Goal: Obtain resource: Download file/media

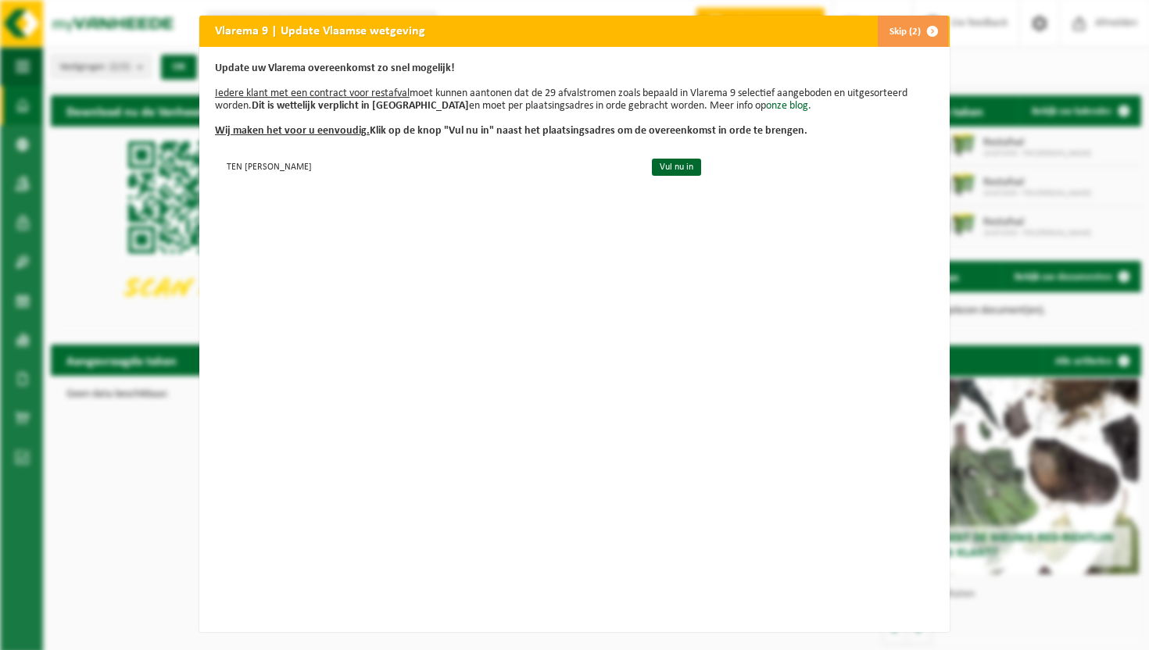
click at [925, 30] on span "button" at bounding box center [932, 31] width 31 height 31
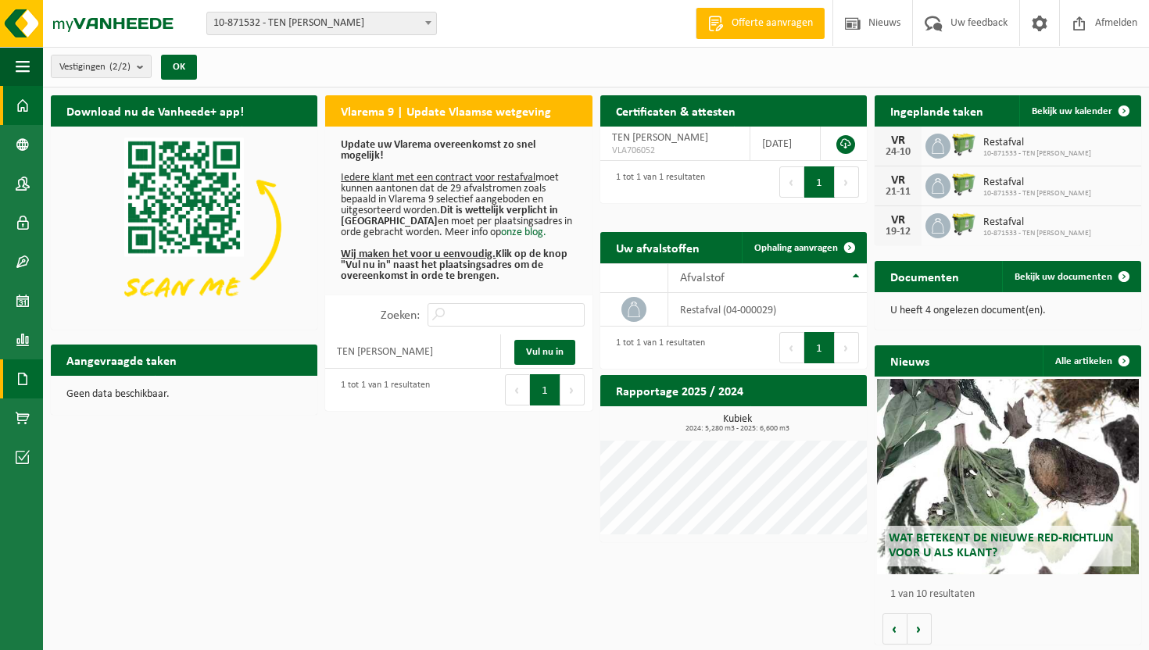
click at [20, 391] on span at bounding box center [23, 379] width 14 height 39
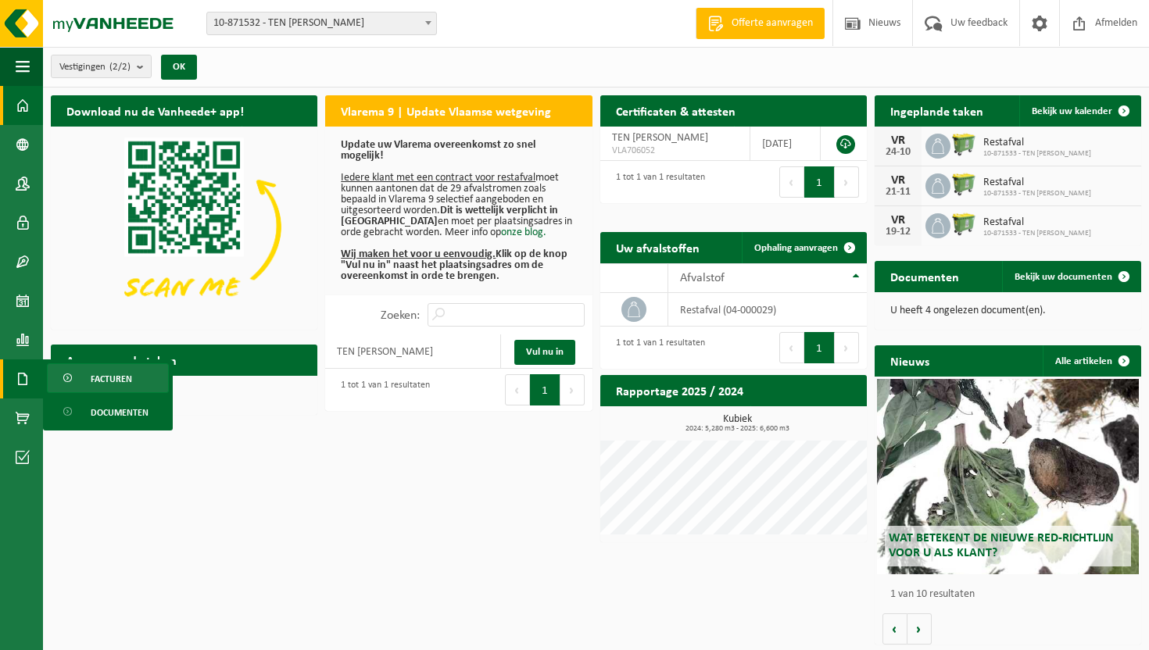
click at [99, 382] on span "Facturen" at bounding box center [111, 379] width 41 height 30
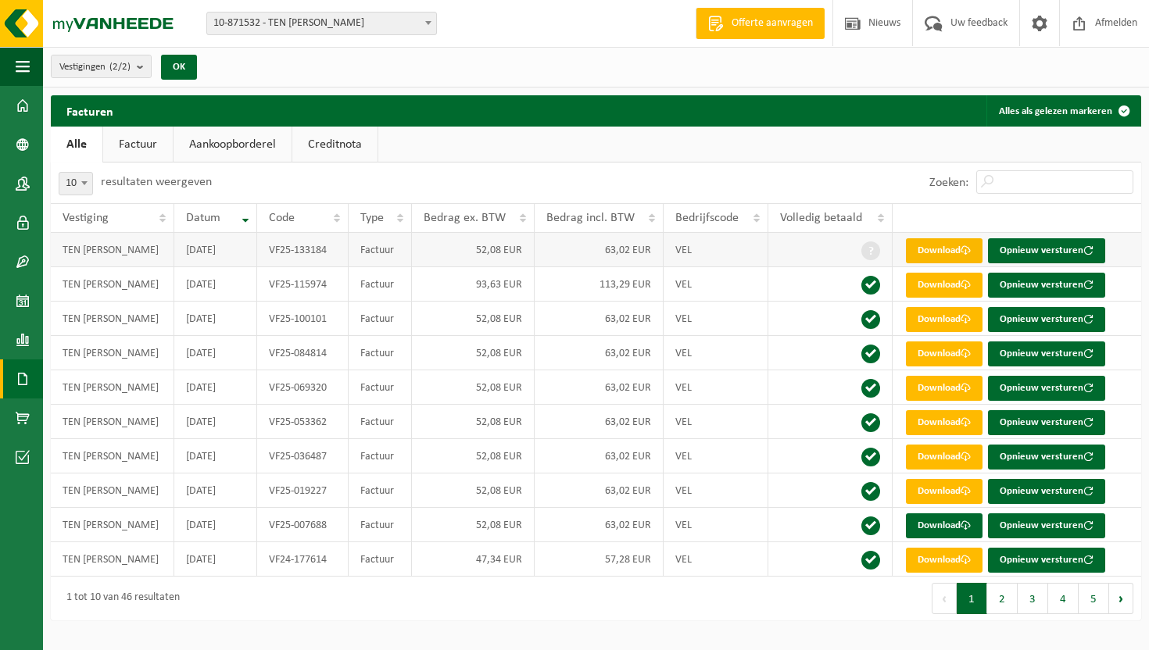
click at [925, 253] on link "Download" at bounding box center [944, 250] width 77 height 25
